Goal: Task Accomplishment & Management: Use online tool/utility

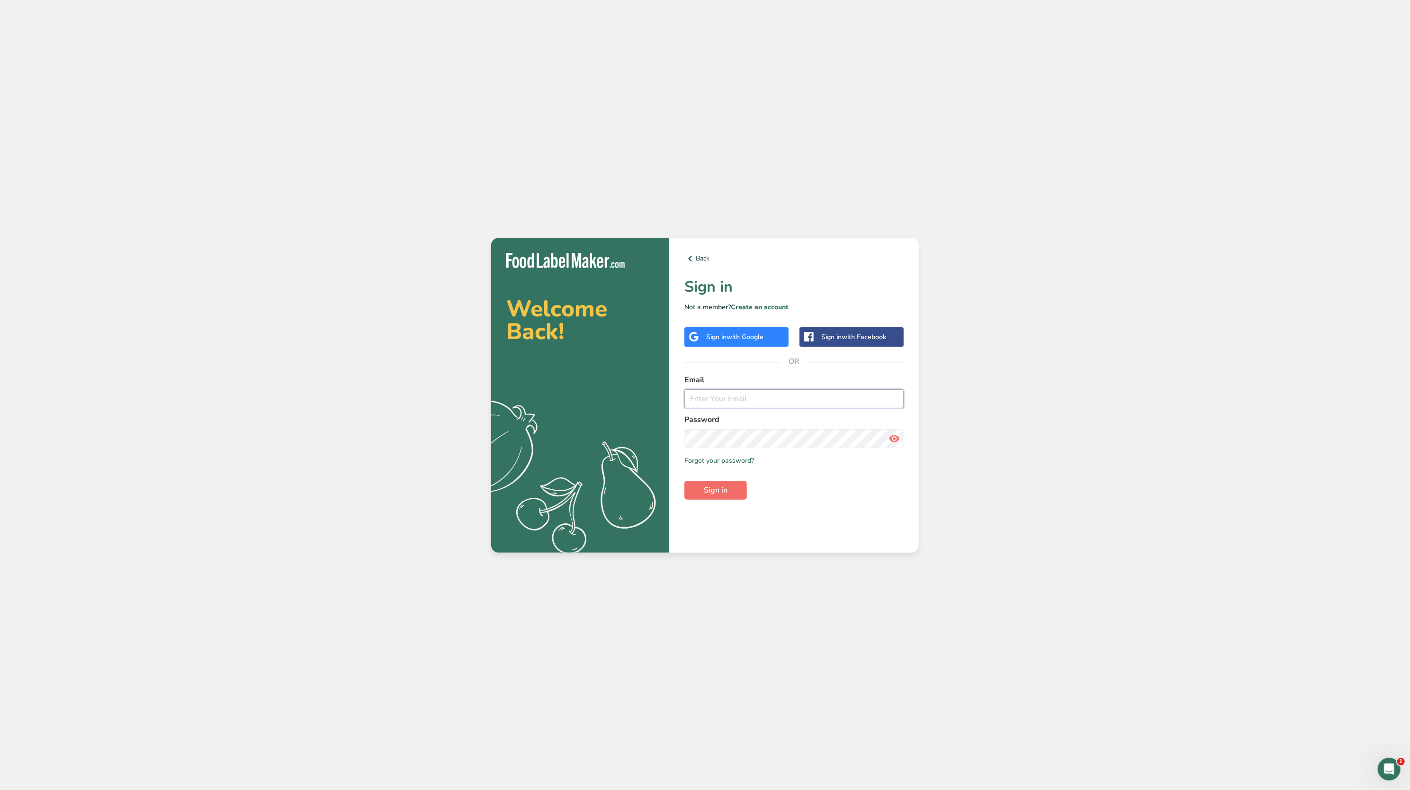
type input "[EMAIL_ADDRESS][DOMAIN_NAME]"
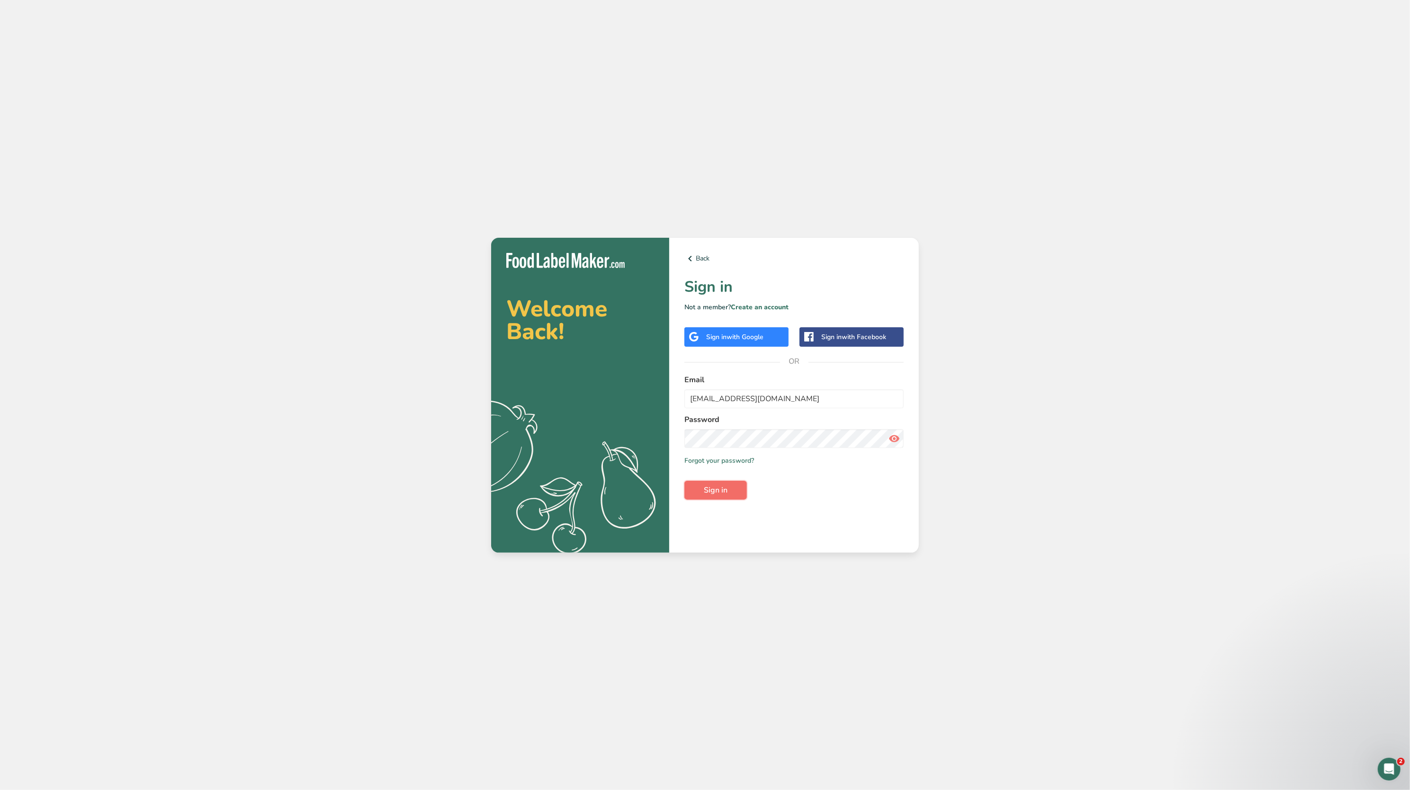
click at [704, 494] on span "Sign in" at bounding box center [716, 489] width 24 height 11
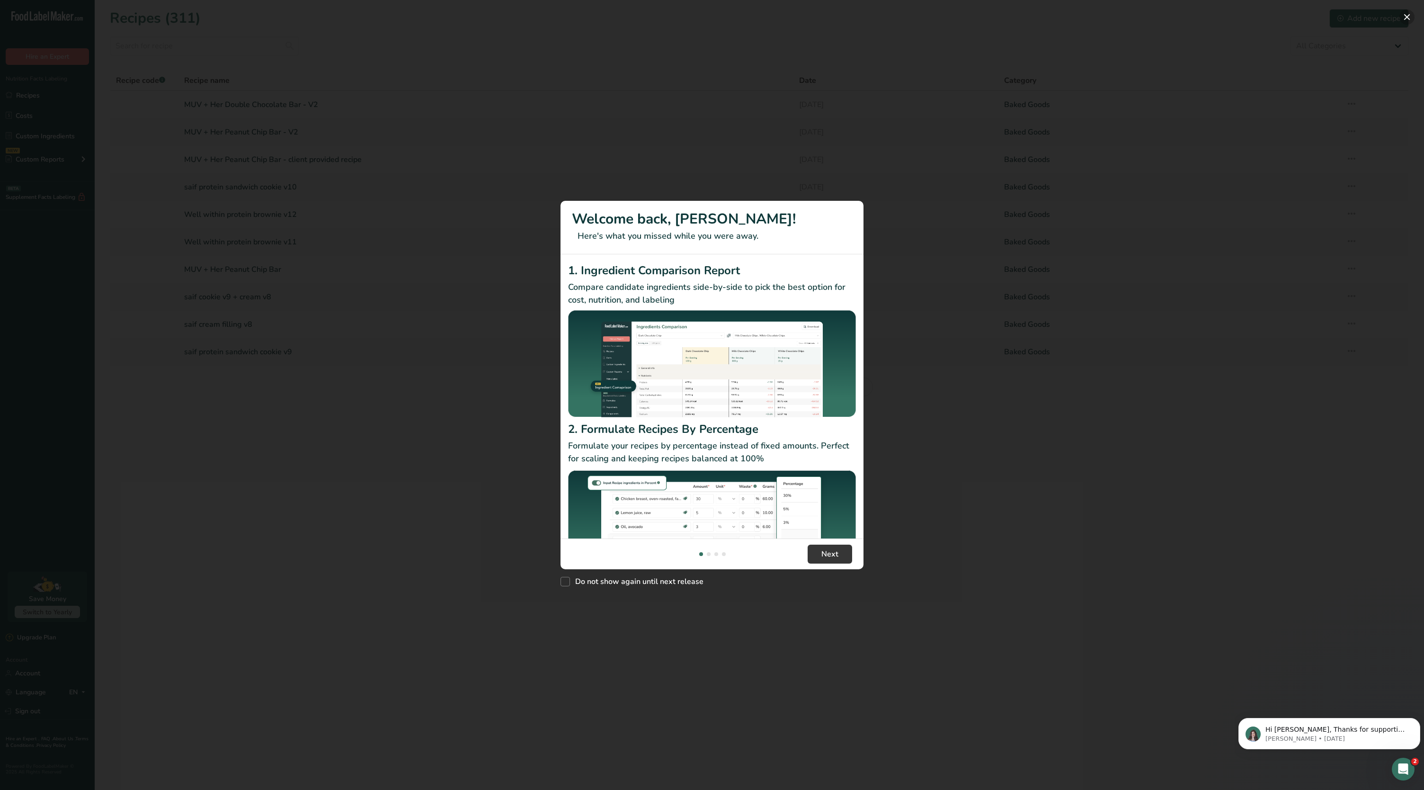
click at [1409, 17] on button "New Features" at bounding box center [1407, 16] width 15 height 15
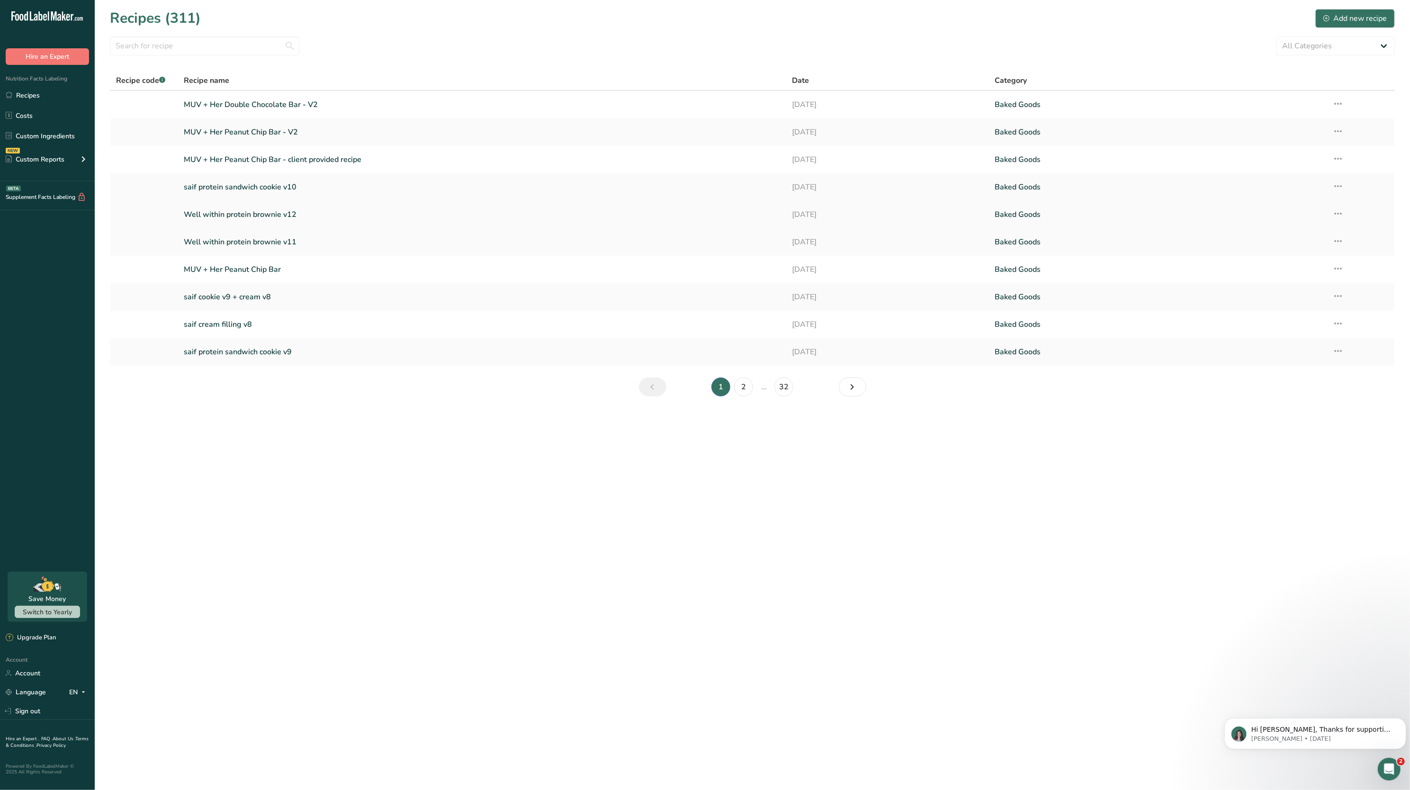
click at [1334, 212] on icon at bounding box center [1337, 213] width 11 height 17
click at [1261, 280] on span "Duplicate Recipe" at bounding box center [1250, 280] width 52 height 11
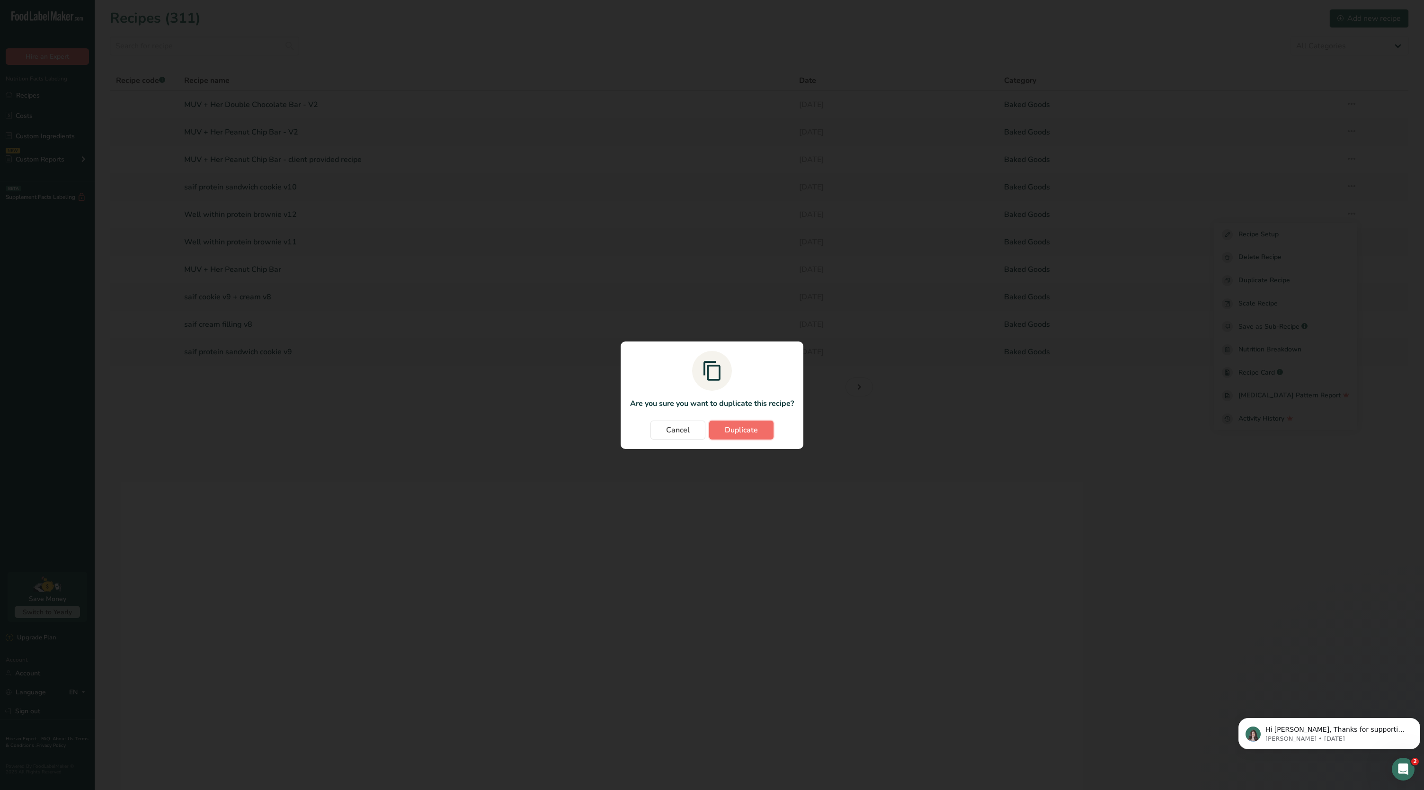
click at [737, 420] on button "Duplicate" at bounding box center [741, 429] width 64 height 19
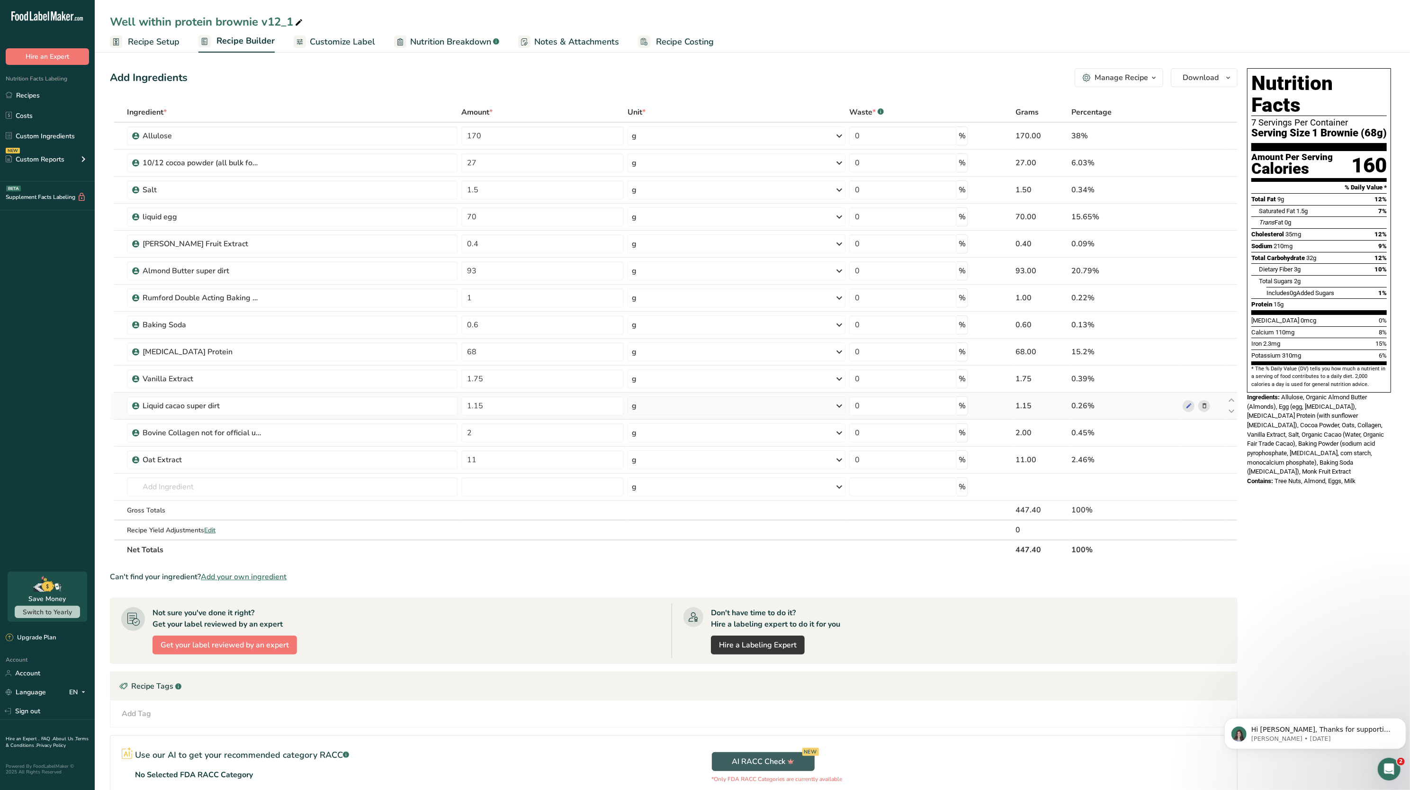
click at [1204, 410] on icon at bounding box center [1204, 406] width 7 height 10
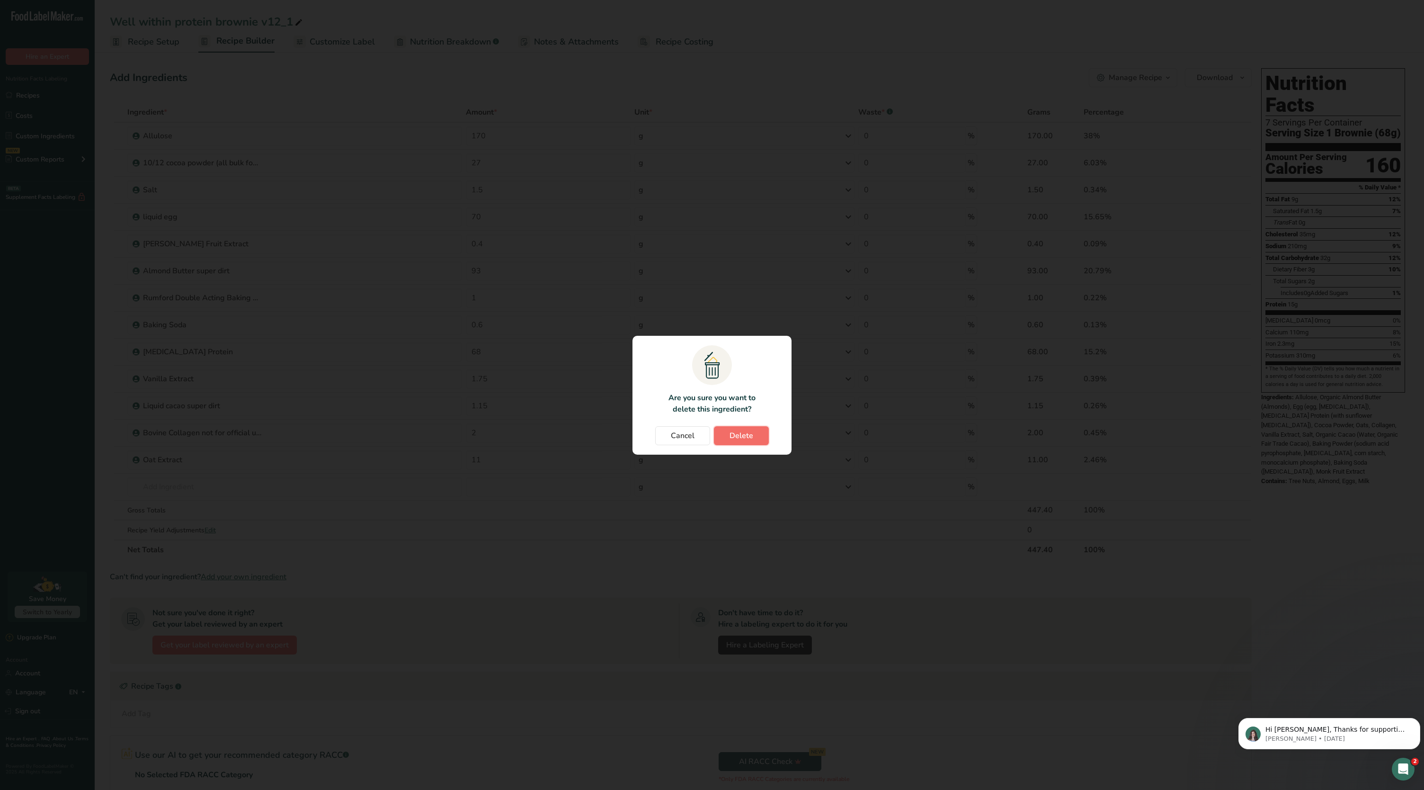
click at [731, 434] on span "Delete" at bounding box center [742, 435] width 24 height 11
type input "2"
type input "11"
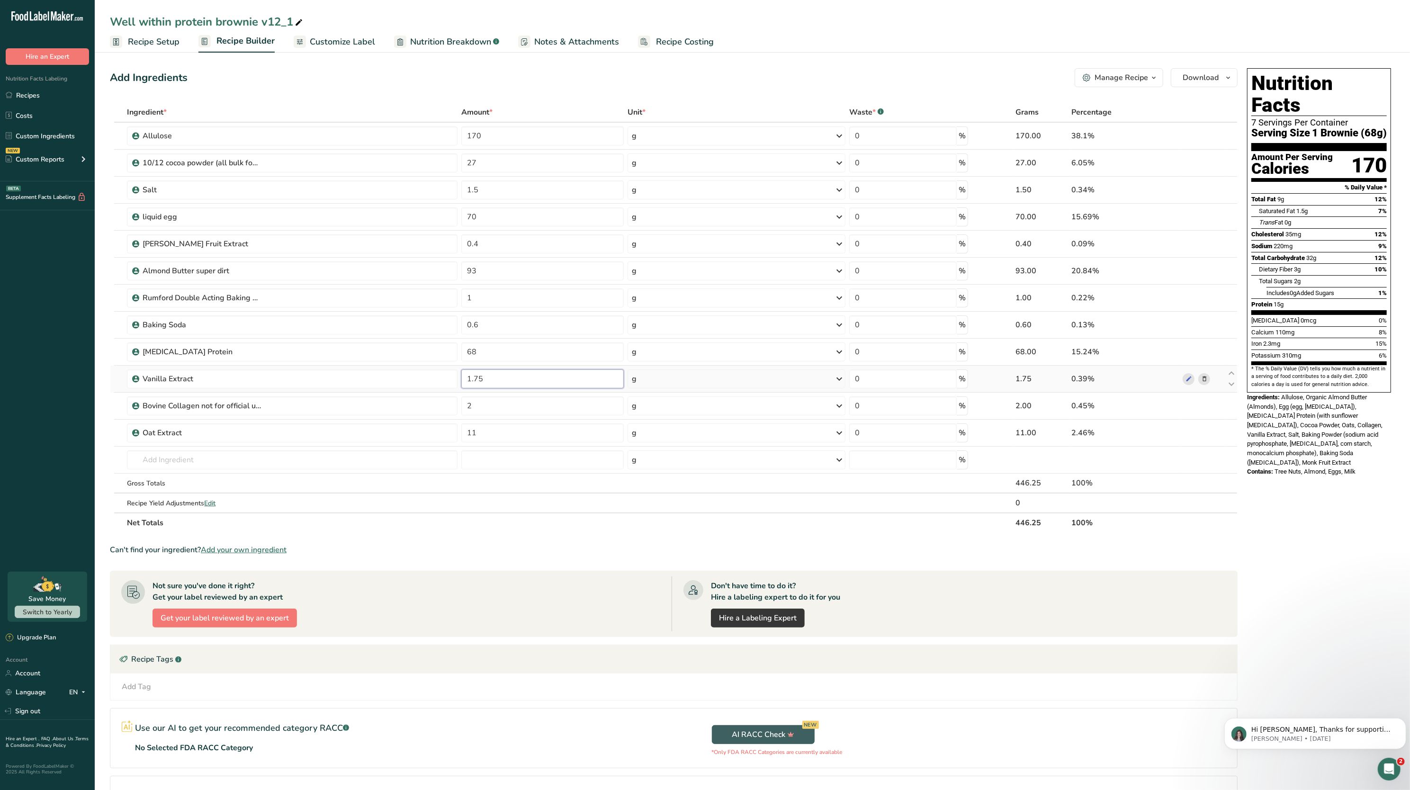
click at [498, 382] on input "1.75" at bounding box center [542, 378] width 162 height 19
type input "1"
type input "2.5"
click at [552, 510] on div "Ingredient * Amount * Unit * Waste * .a-a{fill:#347362;}.b-a{fill:#fff;} Grams …" at bounding box center [673, 317] width 1127 height 430
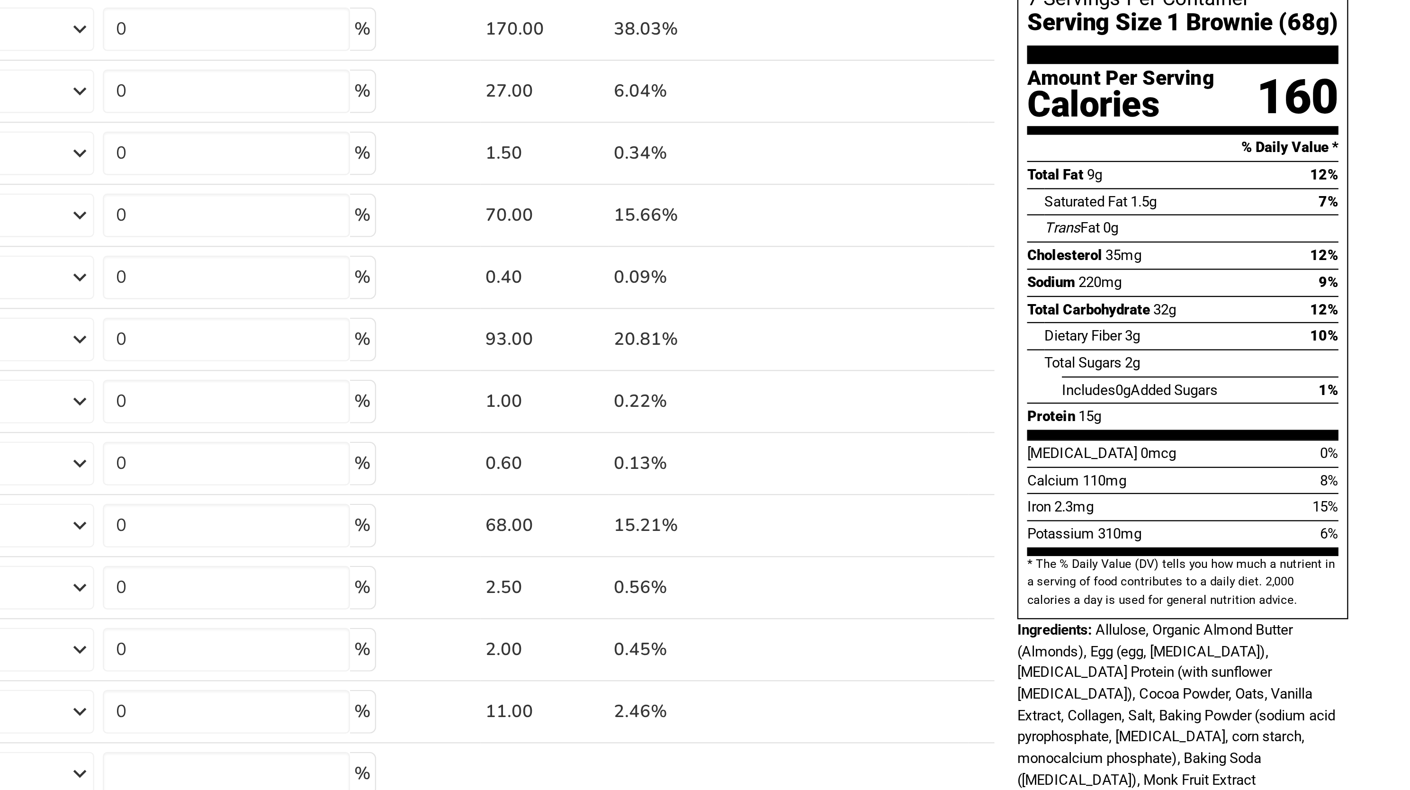
click at [1295, 205] on div "Saturated Fat 1.5g 7%" at bounding box center [1322, 211] width 128 height 12
